Goal: Task Accomplishment & Management: Use online tool/utility

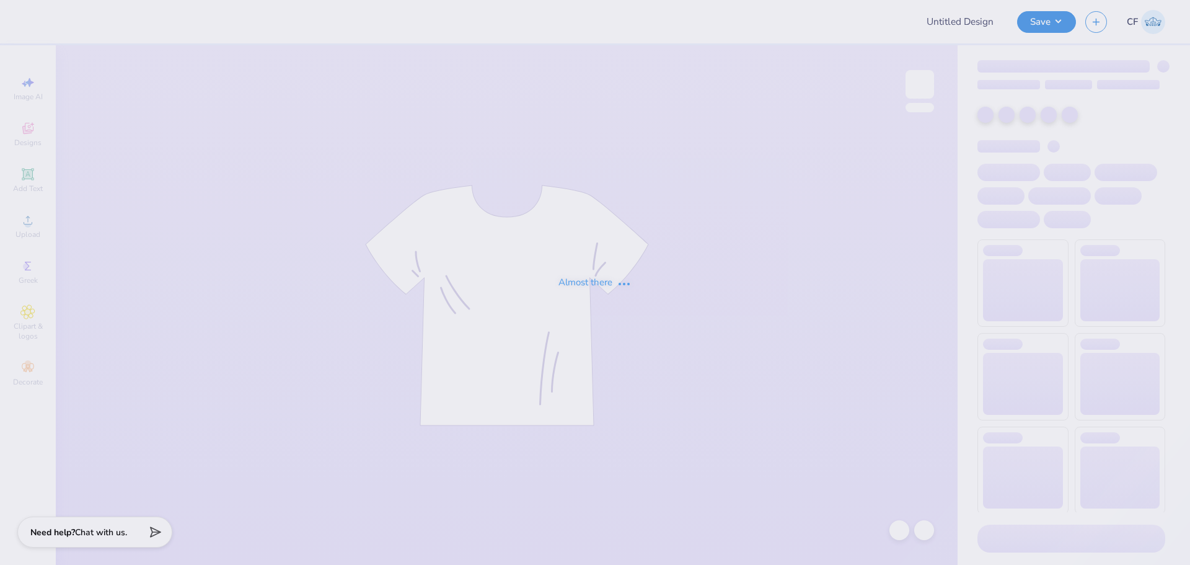
type input "OPTION 1"
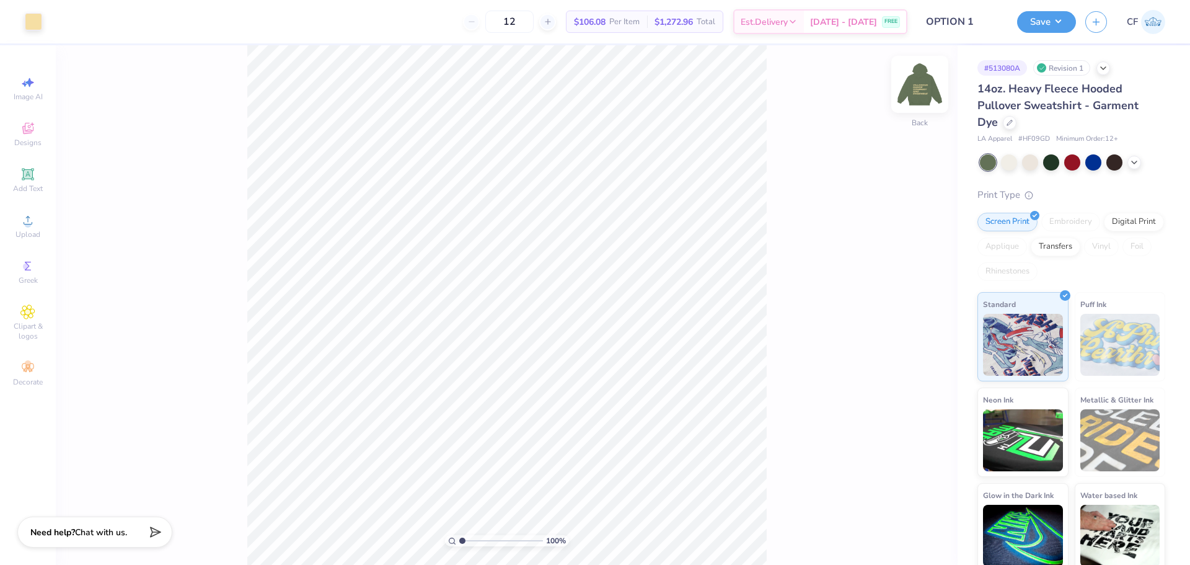
click at [922, 84] on img at bounding box center [920, 85] width 50 height 50
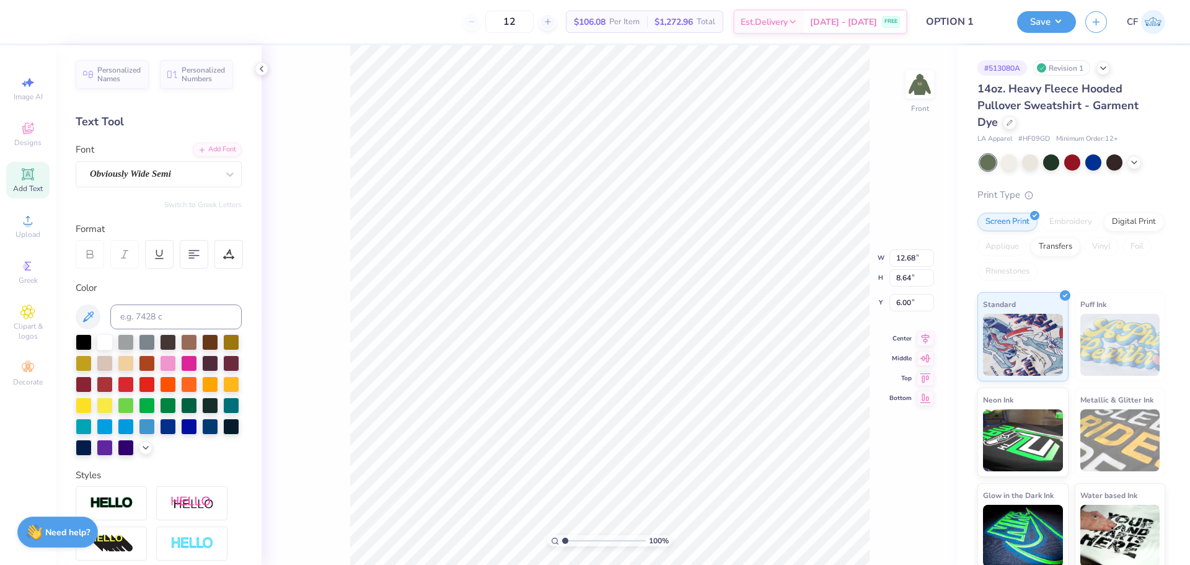
scroll to position [11, 4]
click at [908, 244] on input "12.68" at bounding box center [912, 247] width 45 height 17
type input "12.30"
type input "8.38"
type input "6.13"
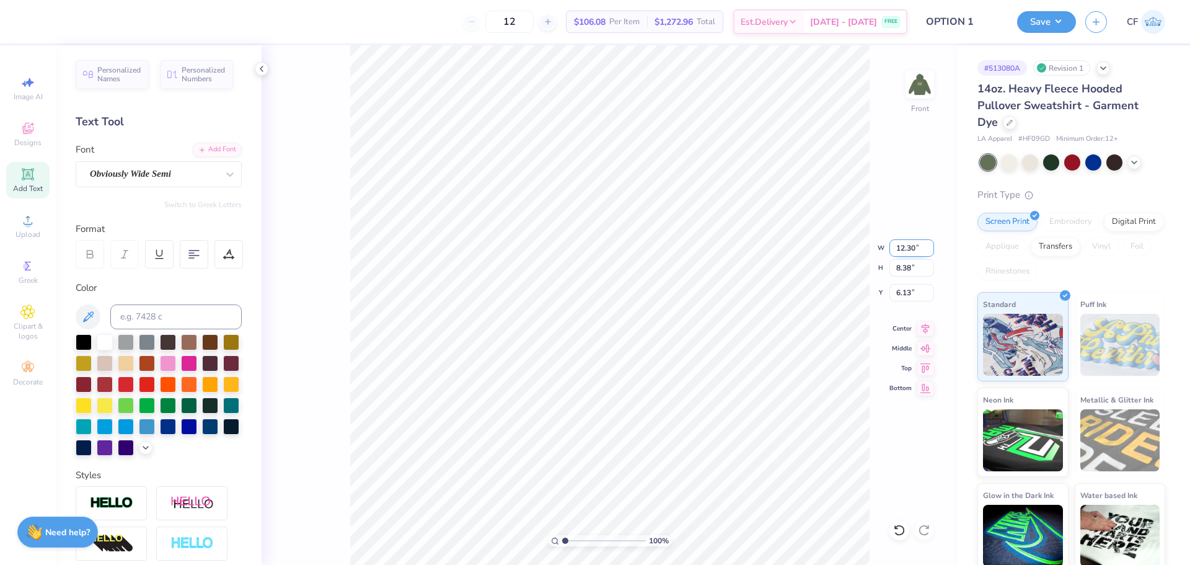
click at [918, 249] on input "12.30" at bounding box center [912, 247] width 45 height 17
type input "12.00"
type input "8.18"
type input "6.23"
type input "6.00"
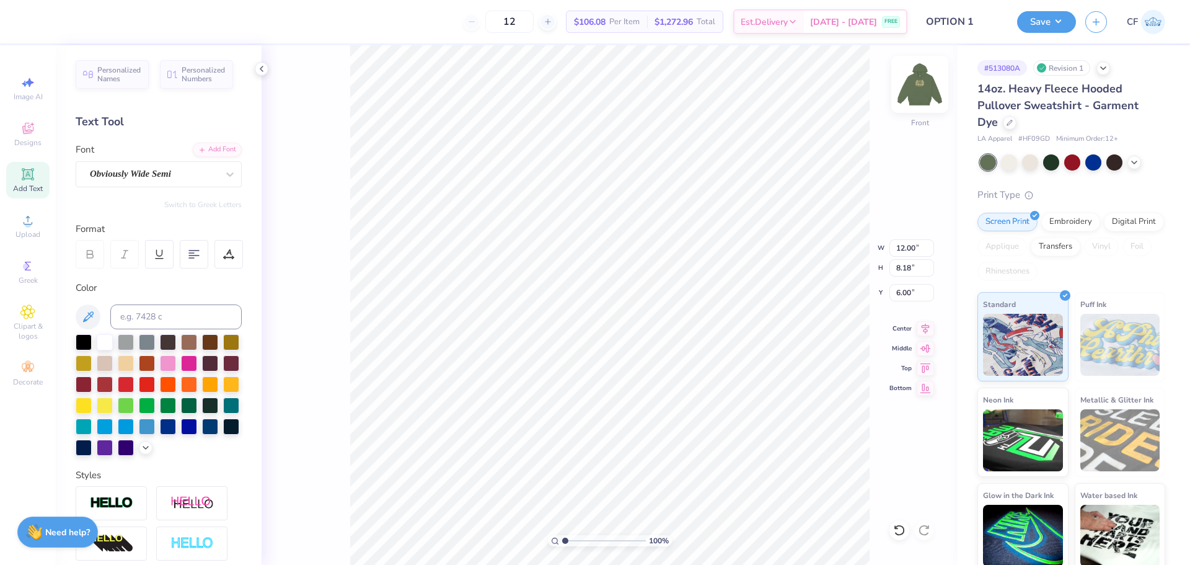
click at [914, 86] on img at bounding box center [920, 85] width 50 height 50
drag, startPoint x: 565, startPoint y: 541, endPoint x: 577, endPoint y: 538, distance: 11.6
click at [577, 544] on input "range" at bounding box center [604, 540] width 84 height 11
drag, startPoint x: 577, startPoint y: 542, endPoint x: 526, endPoint y: 534, distance: 51.4
type input "1"
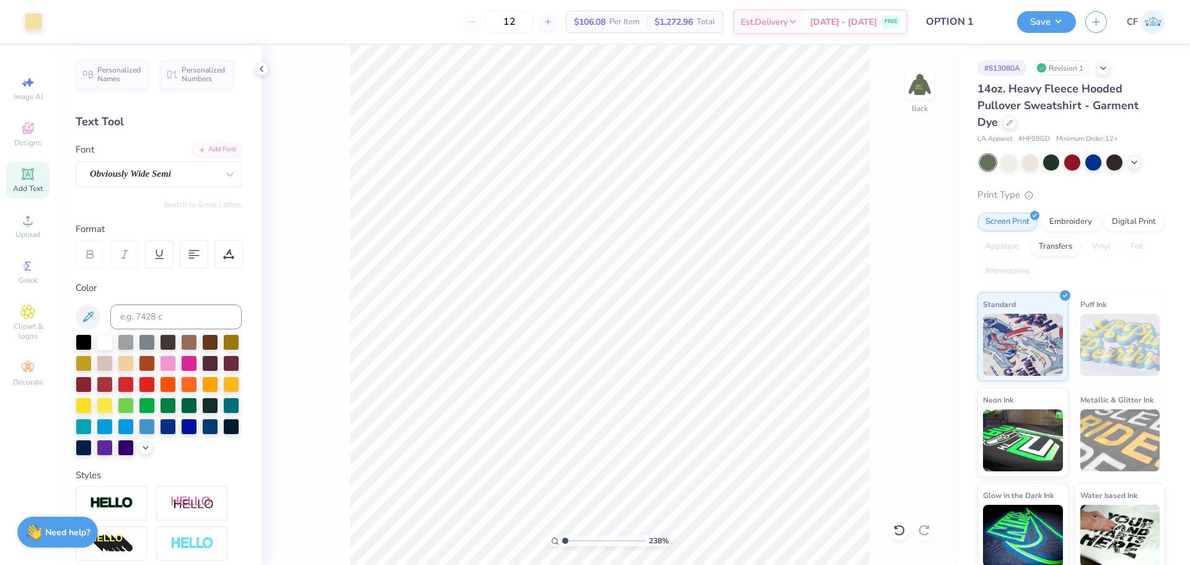
click at [562, 535] on input "range" at bounding box center [604, 540] width 84 height 11
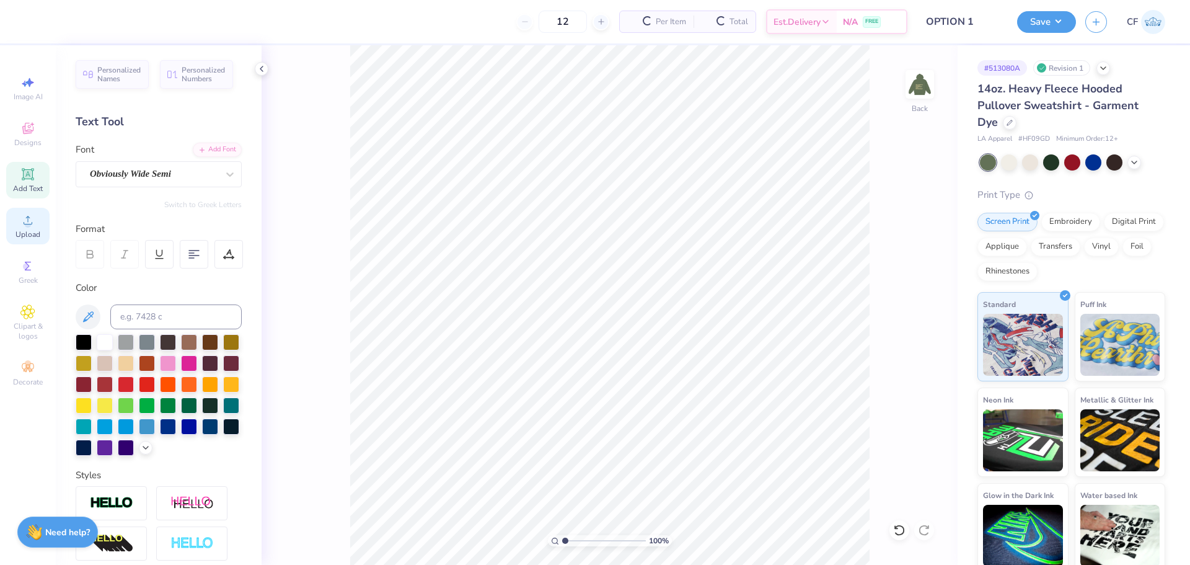
click at [32, 234] on span "Upload" at bounding box center [27, 234] width 25 height 10
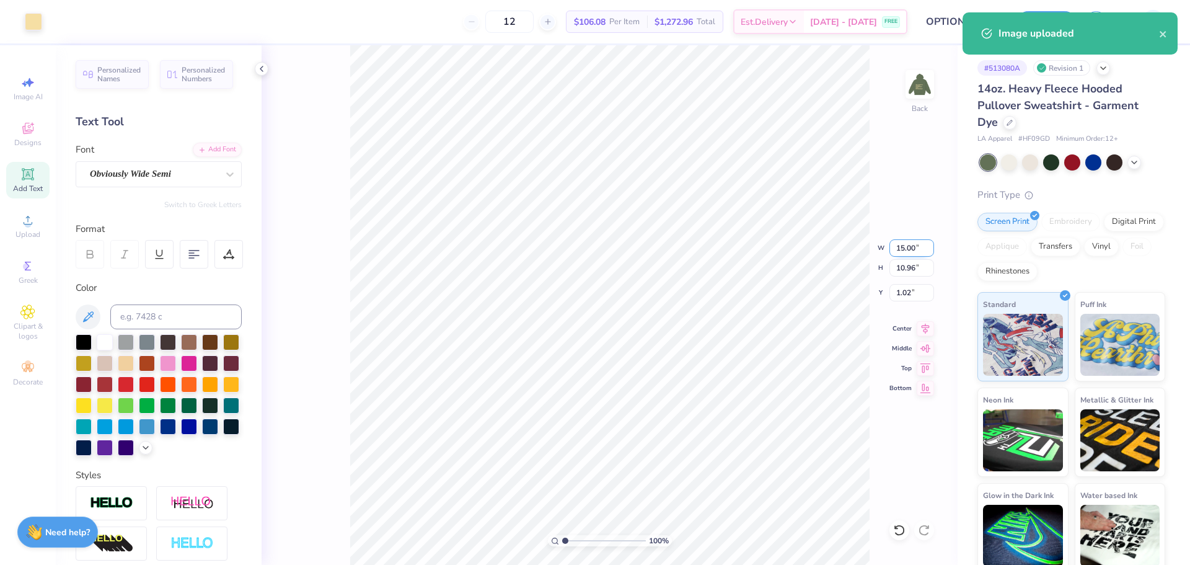
click at [908, 242] on input "15.00" at bounding box center [912, 247] width 45 height 17
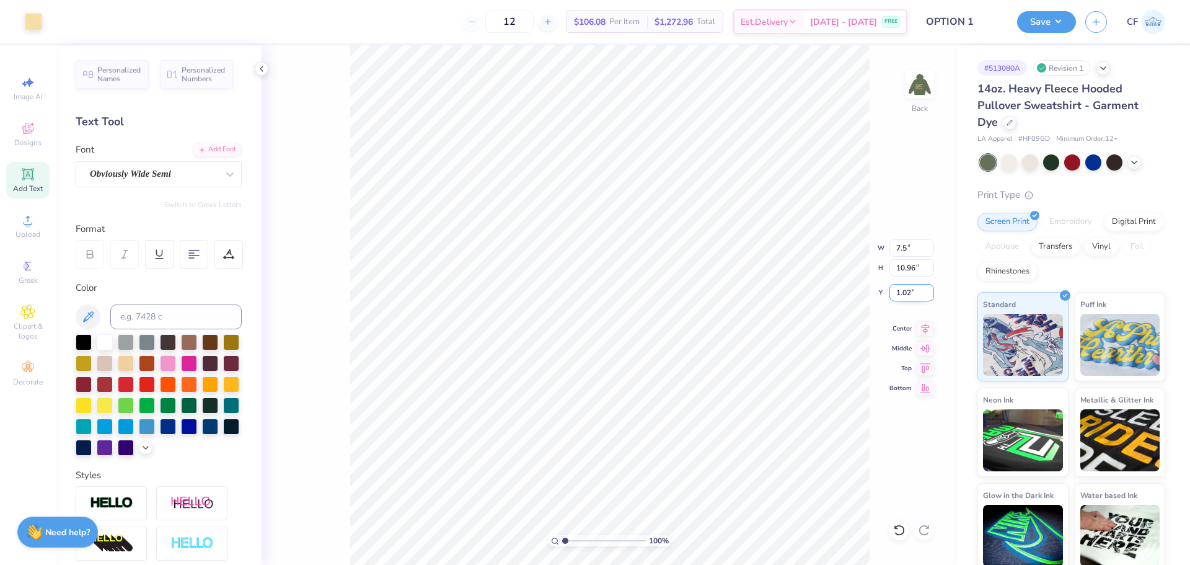
click at [905, 294] on input "1.02" at bounding box center [912, 292] width 45 height 17
type input "7.50"
type input "5.48"
type input "2.50"
click at [911, 298] on input "2.50" at bounding box center [912, 292] width 45 height 17
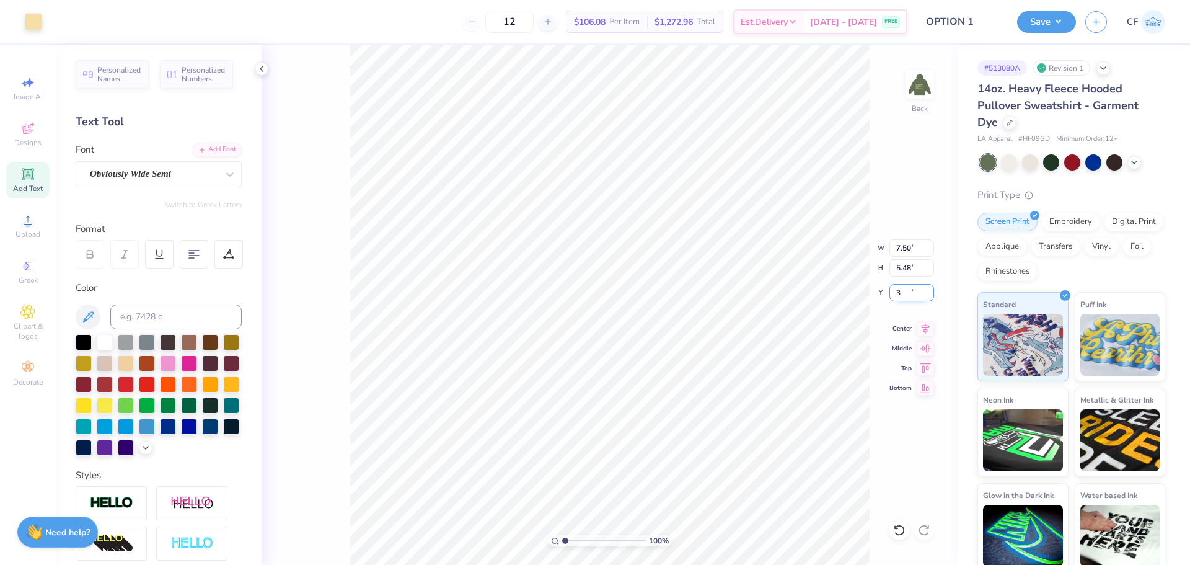
type input "3.00"
click at [911, 88] on img at bounding box center [920, 85] width 50 height 50
type input "1.41"
click at [568, 542] on input "range" at bounding box center [604, 540] width 84 height 11
click at [32, 235] on span "Upload" at bounding box center [27, 234] width 25 height 10
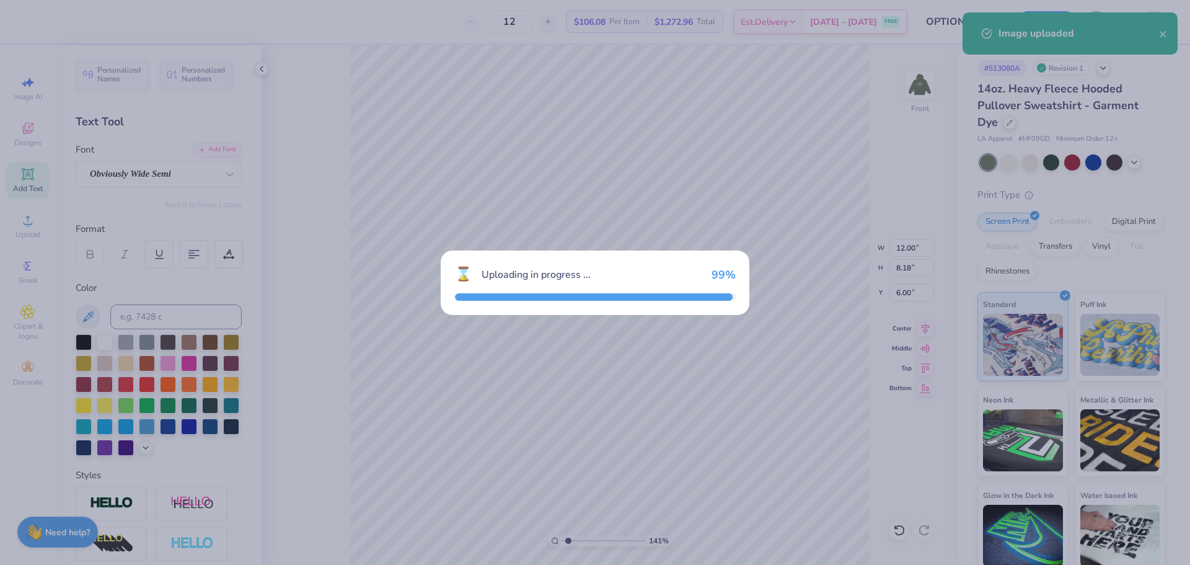
type input "15.00"
type input "10.00"
type input "8.75"
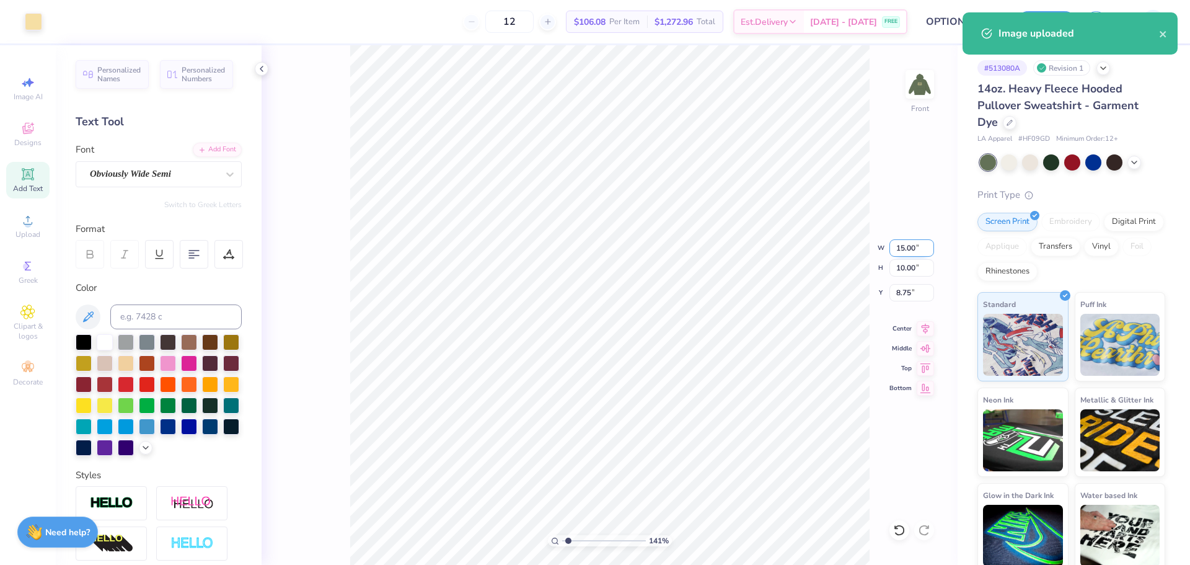
click at [905, 249] on input "15.00" at bounding box center [912, 247] width 45 height 17
type input "12.00"
type input "8.00"
type input "9.75"
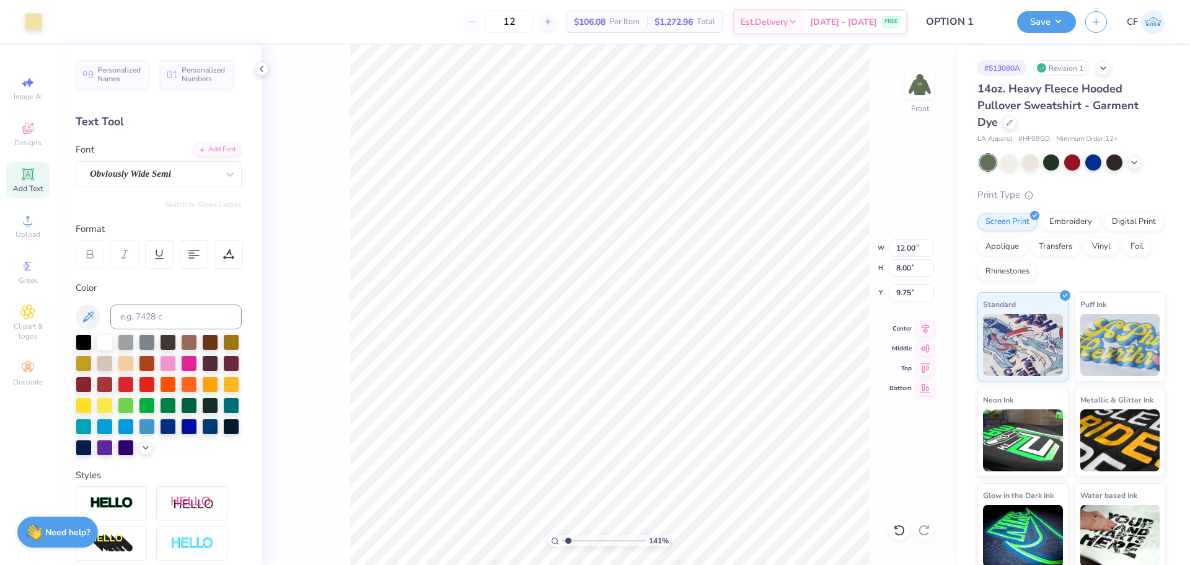
type input "12.27"
type input "8.18"
type input "6.00"
type input "8.00"
type input "13.24"
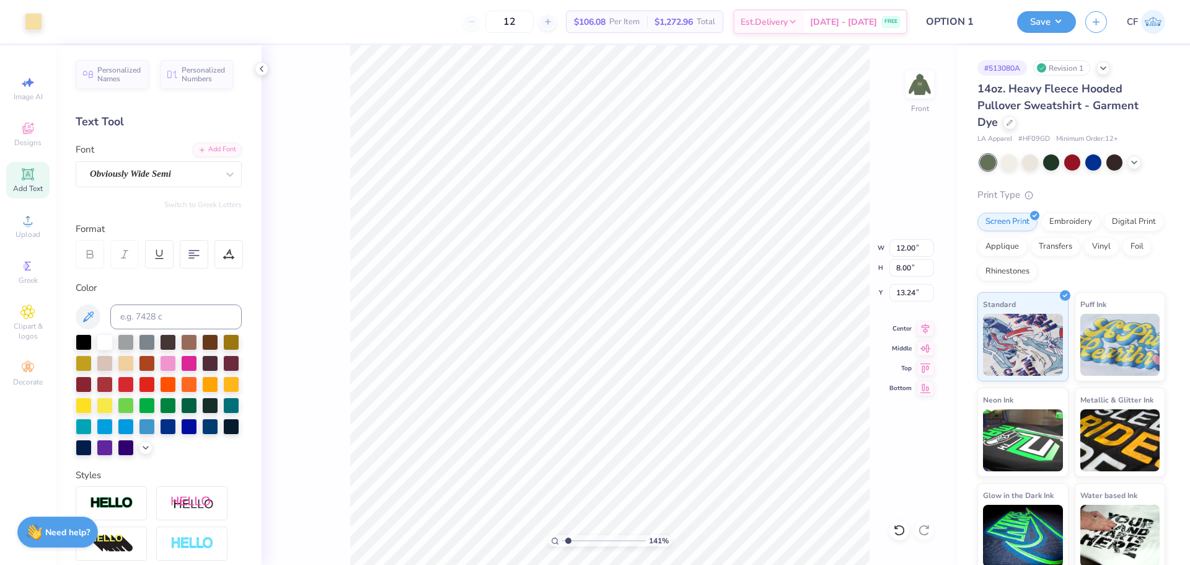
type input "8.95"
type input "5.97"
type input "15.27"
type input "6.98"
drag, startPoint x: 573, startPoint y: 541, endPoint x: 581, endPoint y: 541, distance: 8.1
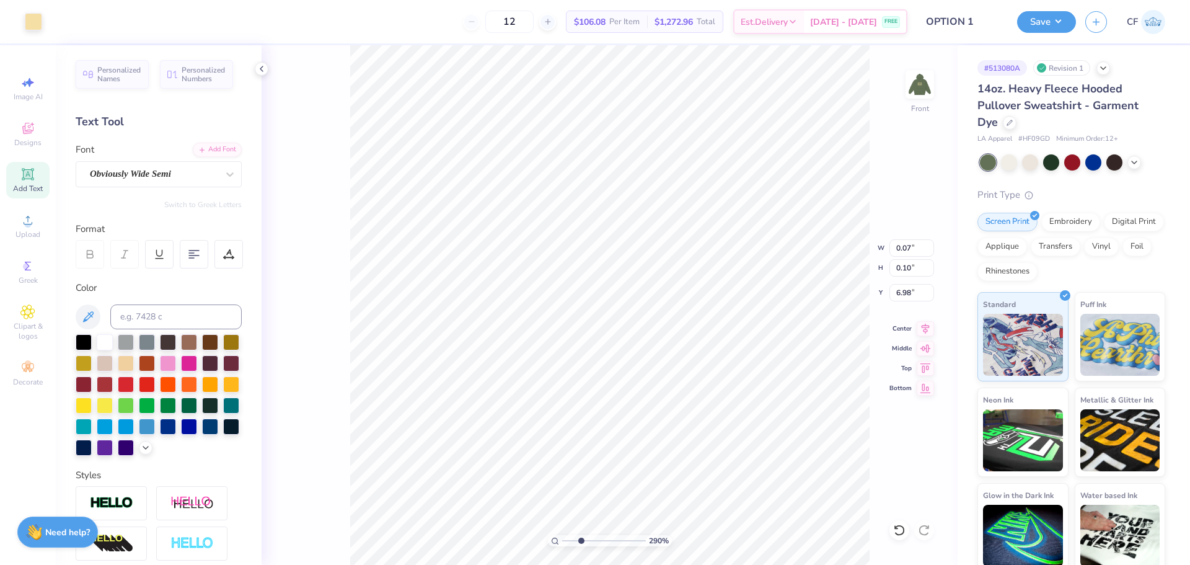
type input "2.97"
click at [581, 541] on input "range" at bounding box center [604, 540] width 84 height 11
click at [734, 430] on li "Group" at bounding box center [760, 429] width 97 height 24
type input "6.97"
type input "0.29"
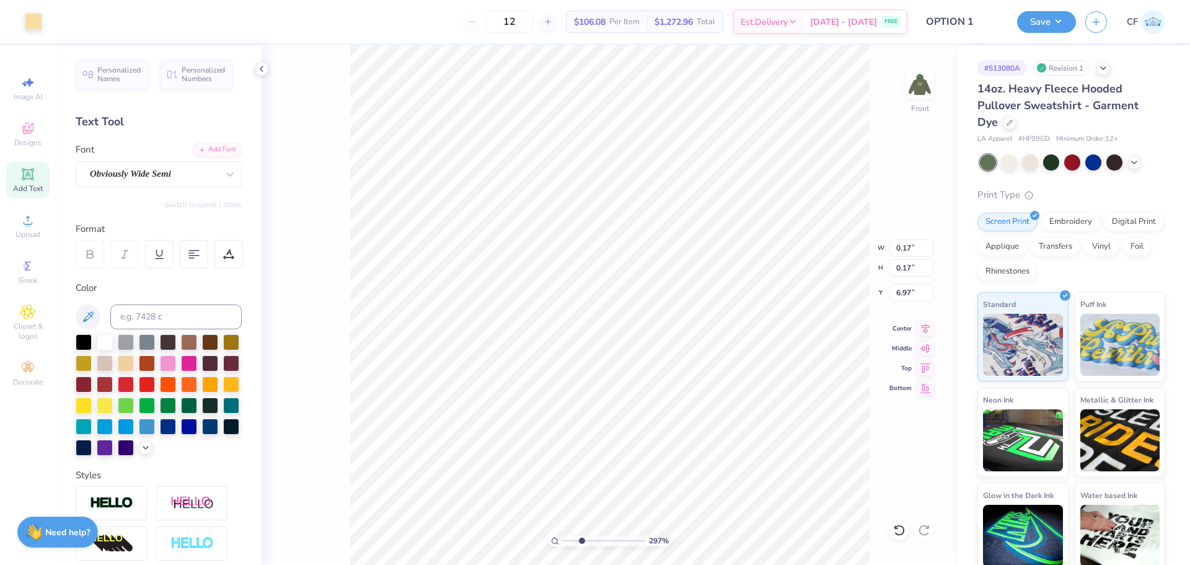
type input "0.29"
type input "6.84"
click at [832, 259] on div "297 % Front W 0.29 H 0.29 Y 6.84 Center Middle Top Bottom" at bounding box center [610, 304] width 696 height 519
drag, startPoint x: 581, startPoint y: 541, endPoint x: 563, endPoint y: 538, distance: 18.1
type input "1"
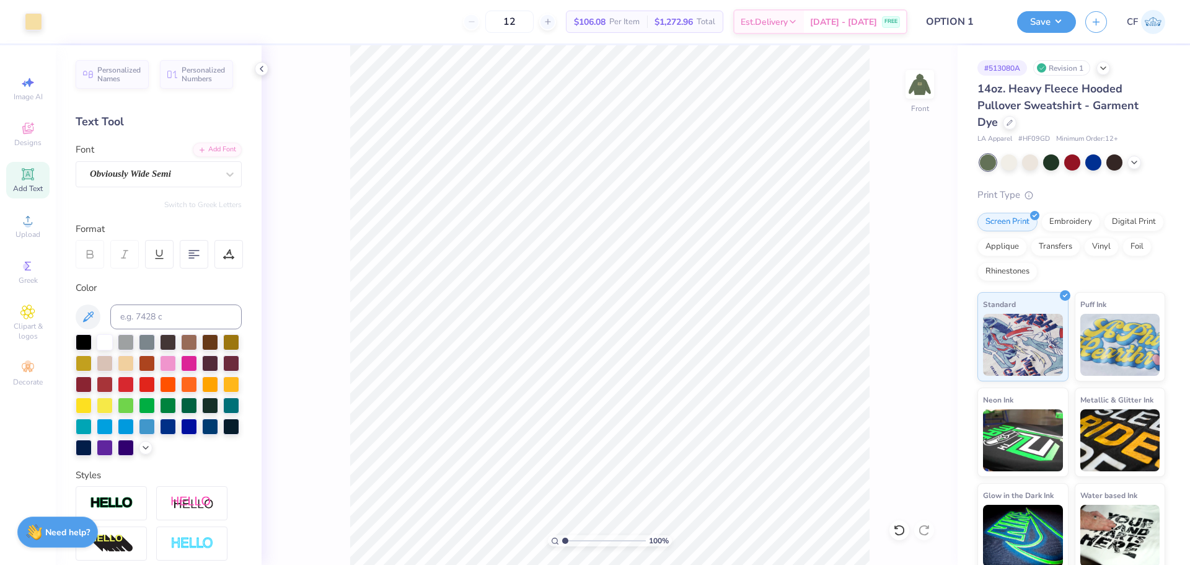
click at [563, 538] on input "range" at bounding box center [604, 540] width 84 height 11
click at [590, 428] on li "Group" at bounding box center [617, 429] width 97 height 24
click at [901, 247] on input "12.41" at bounding box center [912, 247] width 45 height 17
type input "12.50"
type input "8.24"
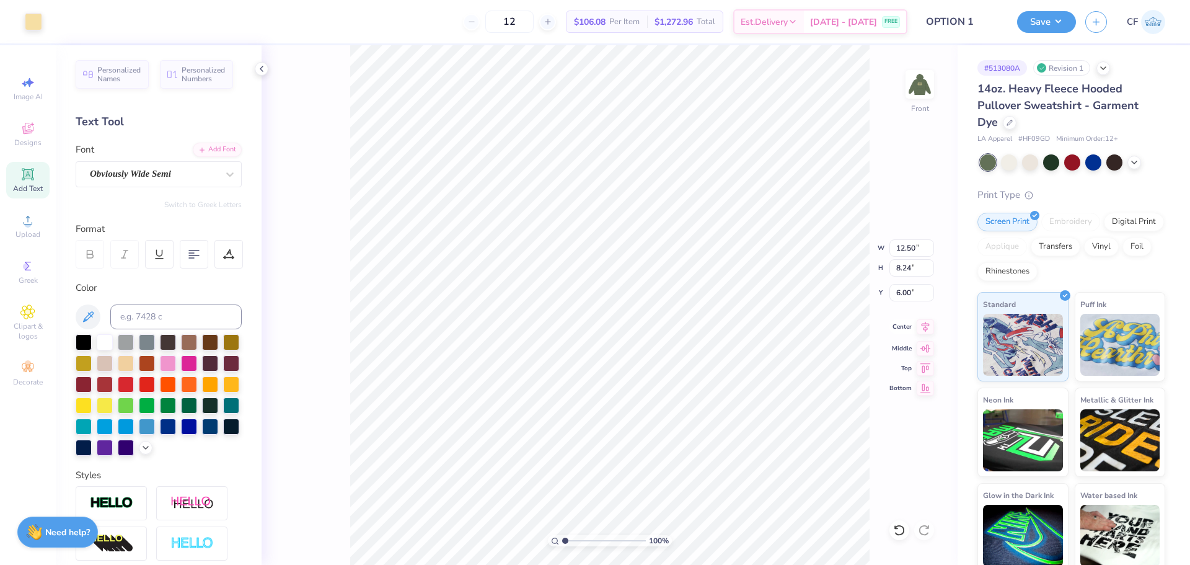
click at [923, 331] on icon at bounding box center [925, 326] width 17 height 15
click at [917, 89] on img at bounding box center [920, 85] width 50 height 50
type input "1"
drag, startPoint x: 564, startPoint y: 540, endPoint x: 540, endPoint y: 527, distance: 27.5
click at [562, 535] on input "range" at bounding box center [604, 540] width 84 height 11
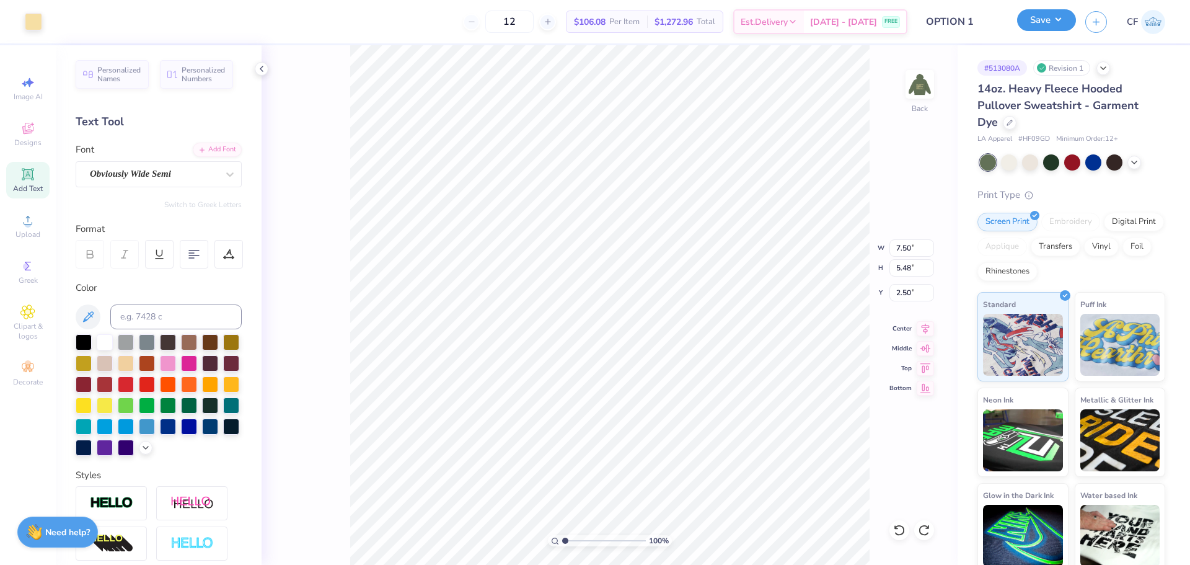
click at [1059, 19] on button "Save" at bounding box center [1046, 20] width 59 height 22
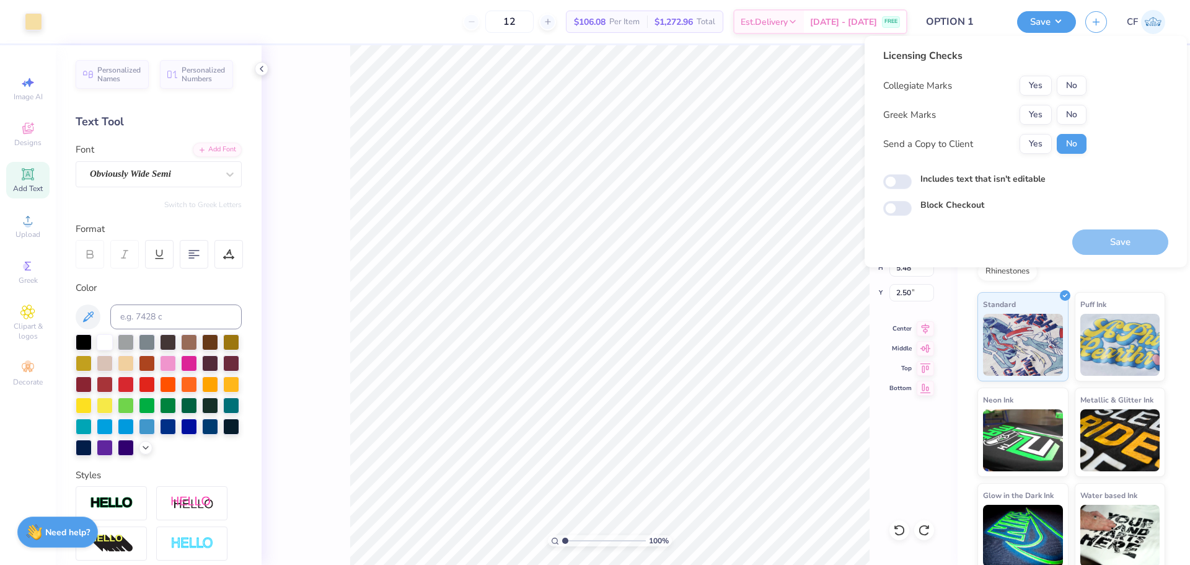
click at [1030, 88] on button "Yes" at bounding box center [1036, 86] width 32 height 20
click at [1064, 115] on button "No" at bounding box center [1072, 115] width 30 height 20
click at [1037, 145] on button "Yes" at bounding box center [1036, 144] width 32 height 20
click at [907, 182] on input "Includes text that isn't editable" at bounding box center [897, 181] width 29 height 15
checkbox input "true"
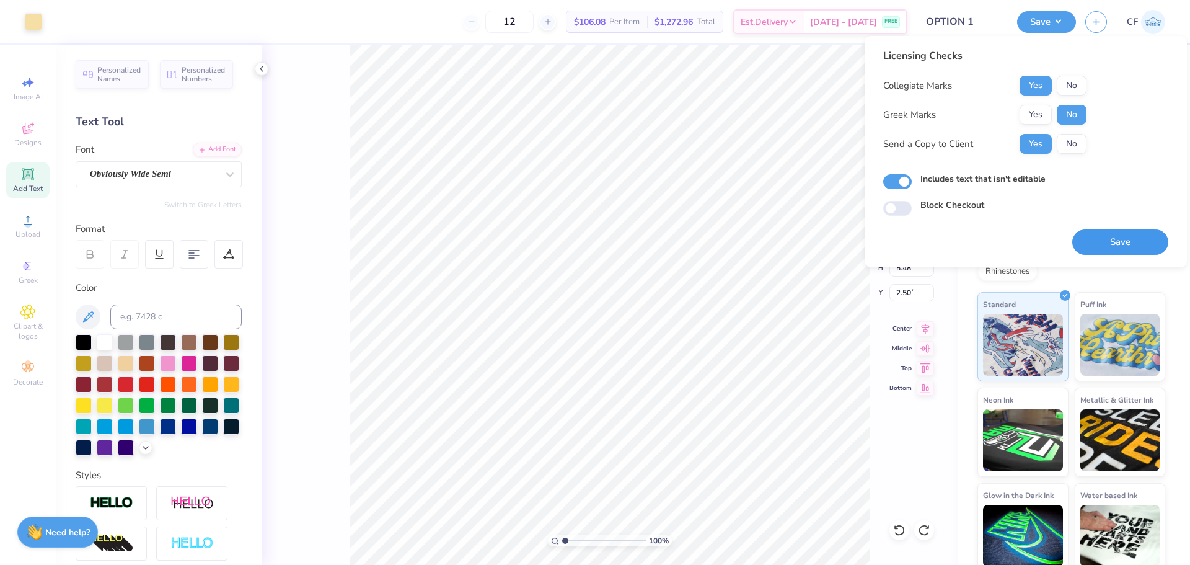
click at [1107, 236] on button "Save" at bounding box center [1120, 241] width 96 height 25
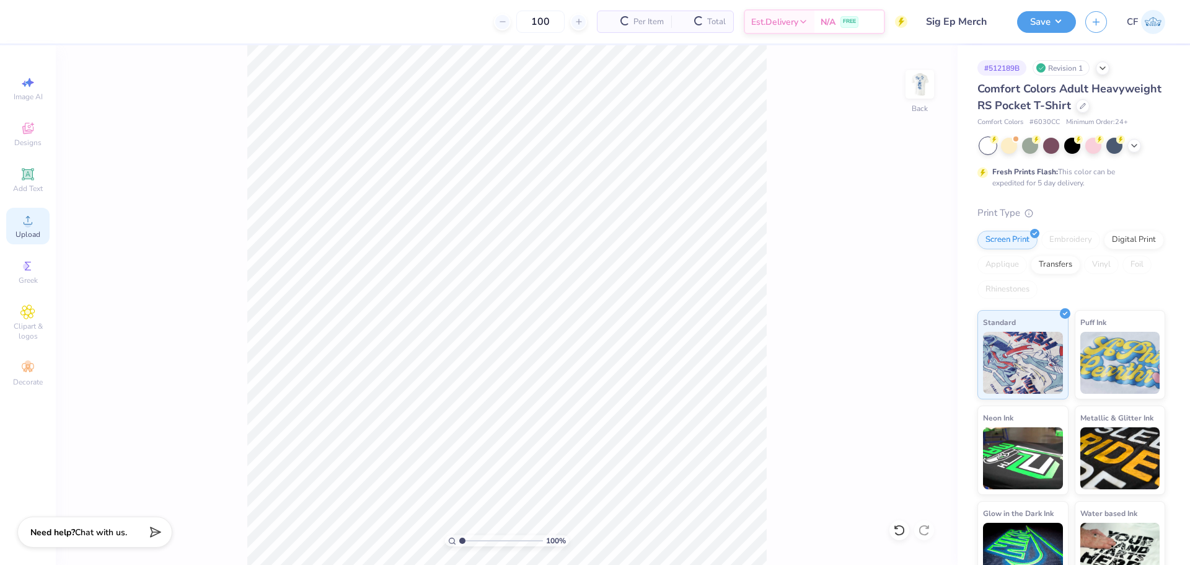
click at [34, 221] on icon at bounding box center [27, 220] width 15 height 15
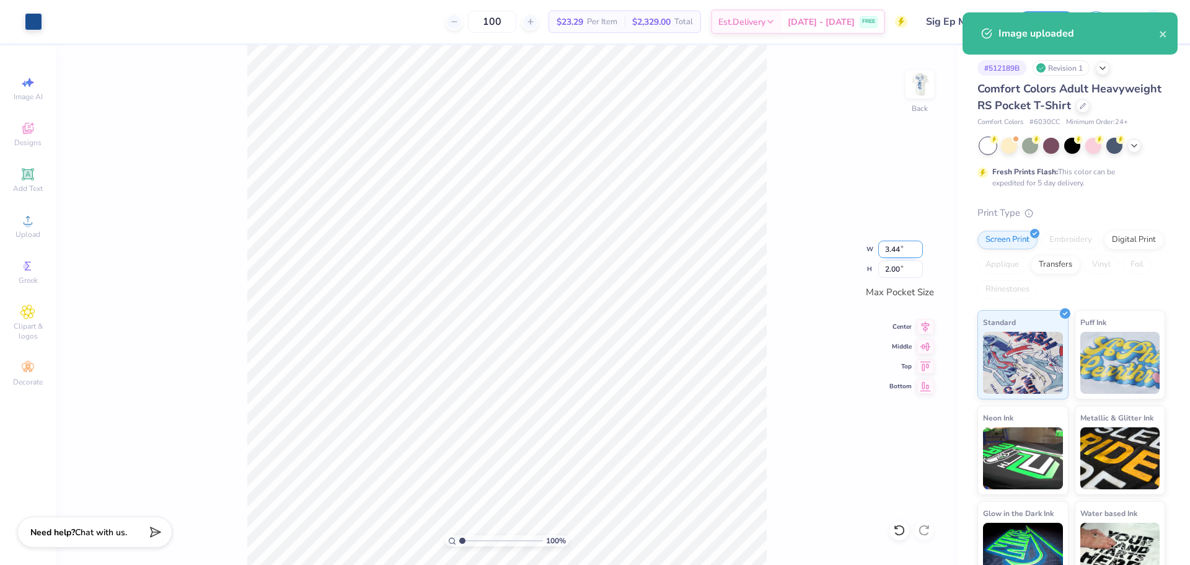
click at [896, 246] on input "3.44" at bounding box center [900, 249] width 45 height 17
type input "3.50"
type input "2.03"
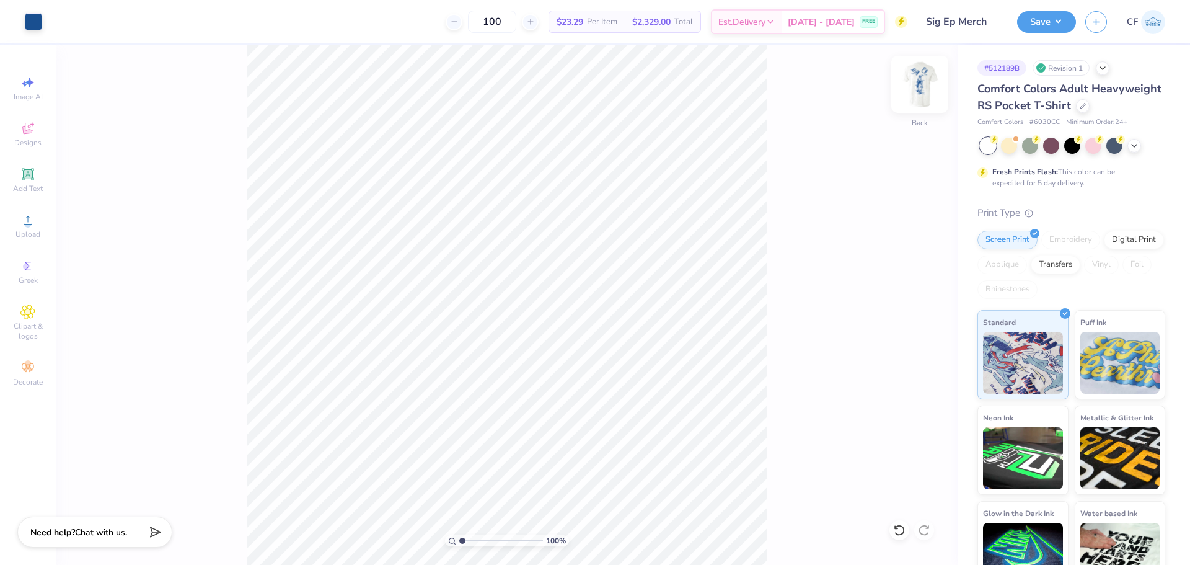
click at [906, 82] on img at bounding box center [920, 85] width 50 height 50
click at [40, 216] on div "Upload" at bounding box center [27, 226] width 43 height 37
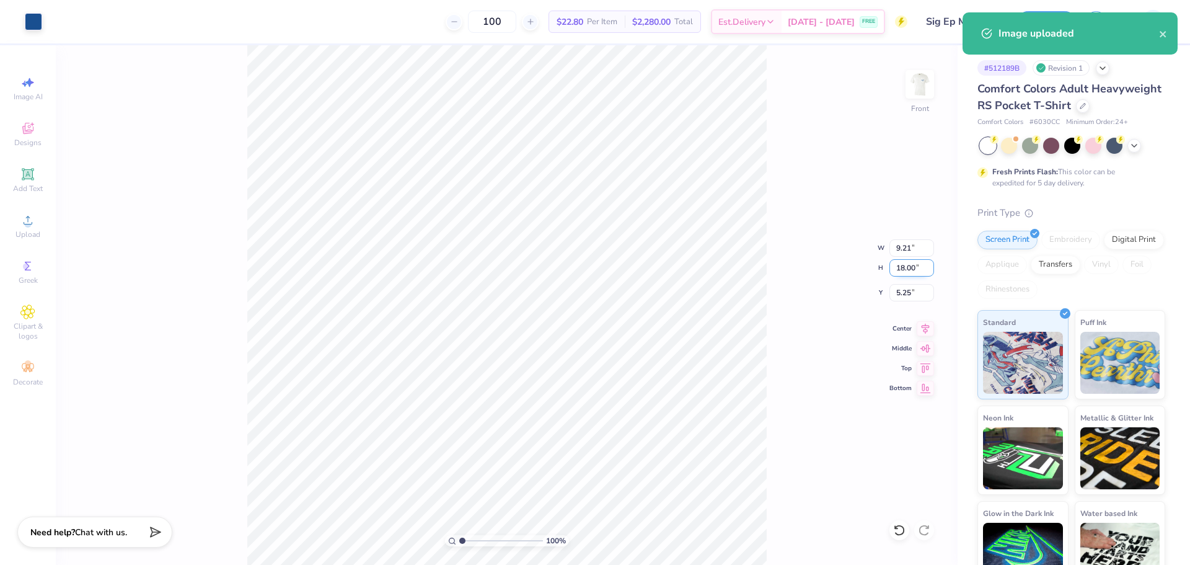
click at [903, 268] on input "18.00" at bounding box center [912, 267] width 45 height 17
type input "15"
type input "7.68"
type input "15.00"
click at [914, 288] on input "6.75" at bounding box center [912, 292] width 45 height 17
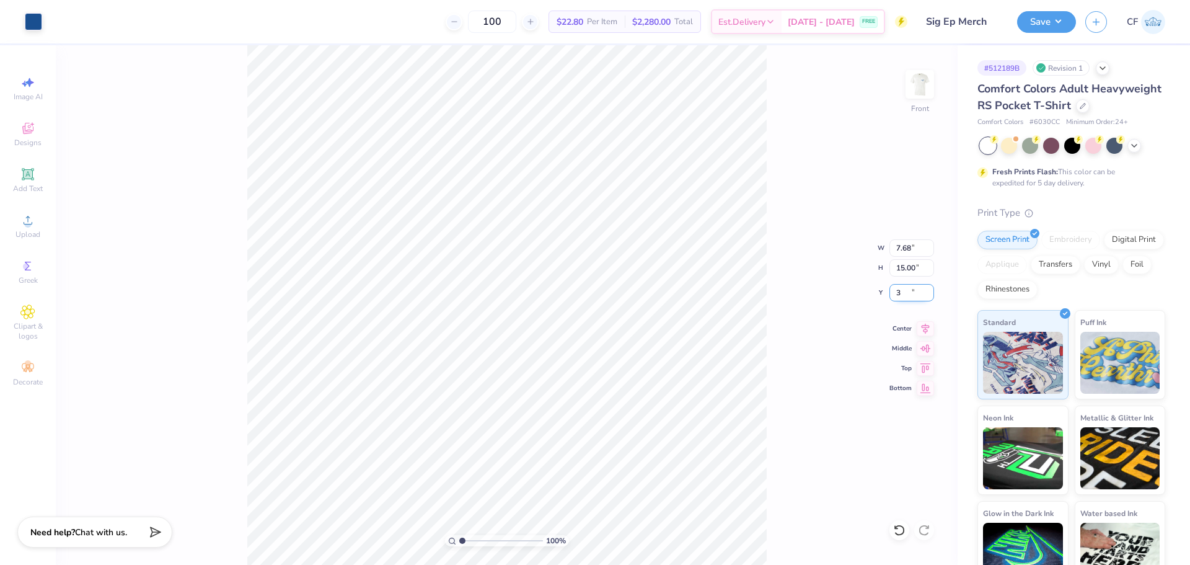
type input "3.00"
click at [1066, 12] on button "Save" at bounding box center [1046, 20] width 59 height 22
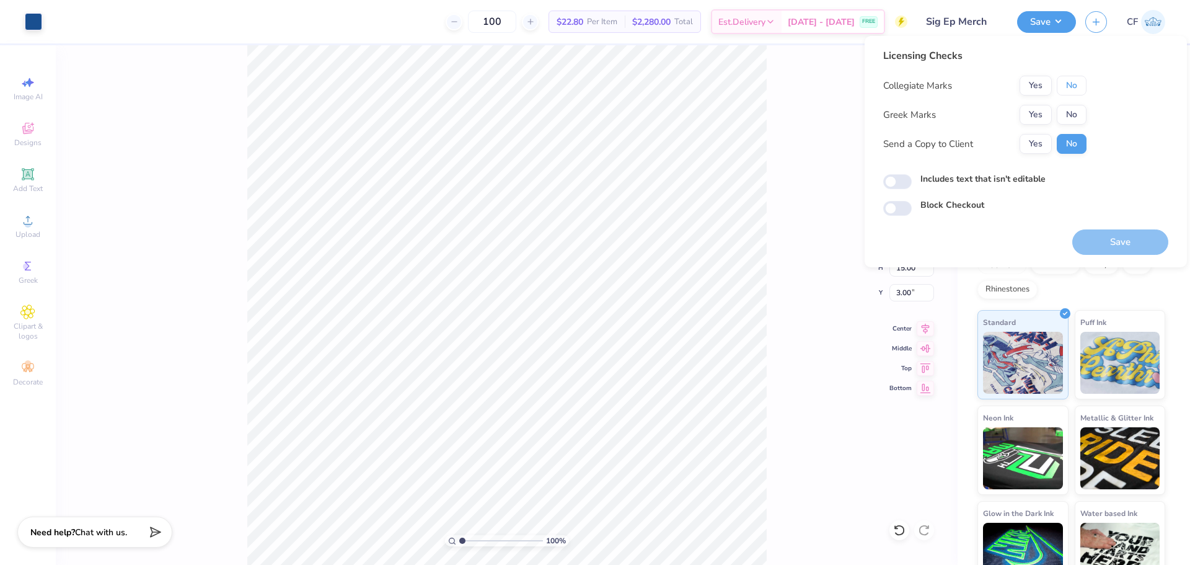
click at [1079, 85] on button "No" at bounding box center [1072, 86] width 30 height 20
click at [1039, 117] on button "Yes" at bounding box center [1036, 115] width 32 height 20
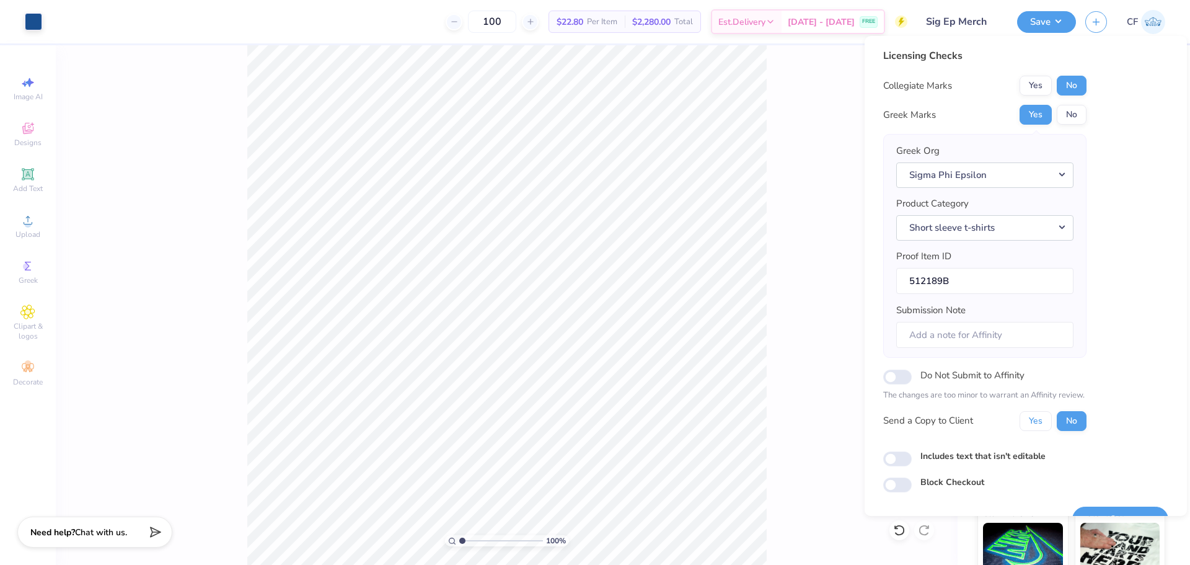
drag, startPoint x: 1037, startPoint y: 421, endPoint x: 993, endPoint y: 455, distance: 56.2
click at [1038, 422] on button "Yes" at bounding box center [1036, 421] width 32 height 20
click at [903, 463] on input "Includes text that isn't editable" at bounding box center [897, 458] width 29 height 15
checkbox input "true"
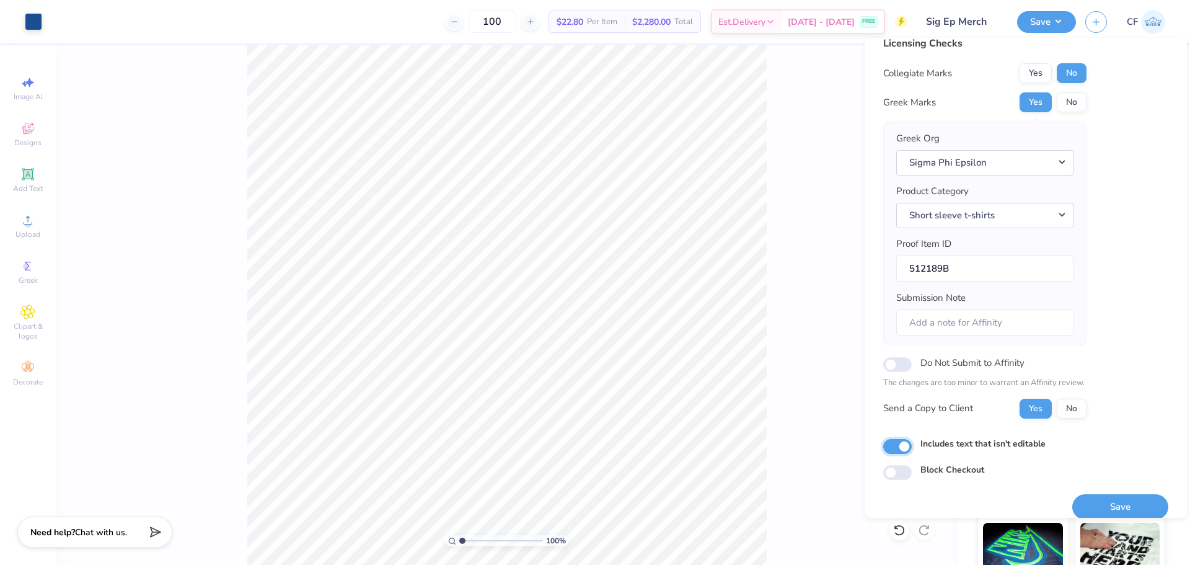
scroll to position [28, 0]
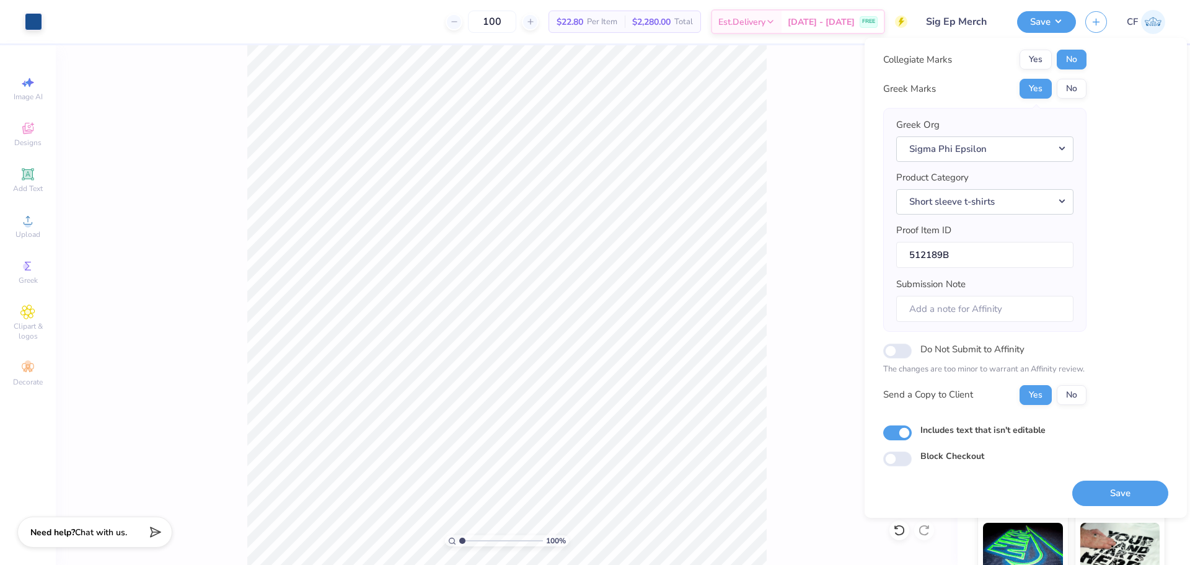
click at [1097, 497] on button "Save" at bounding box center [1120, 492] width 96 height 25
